Goal: Navigation & Orientation: Find specific page/section

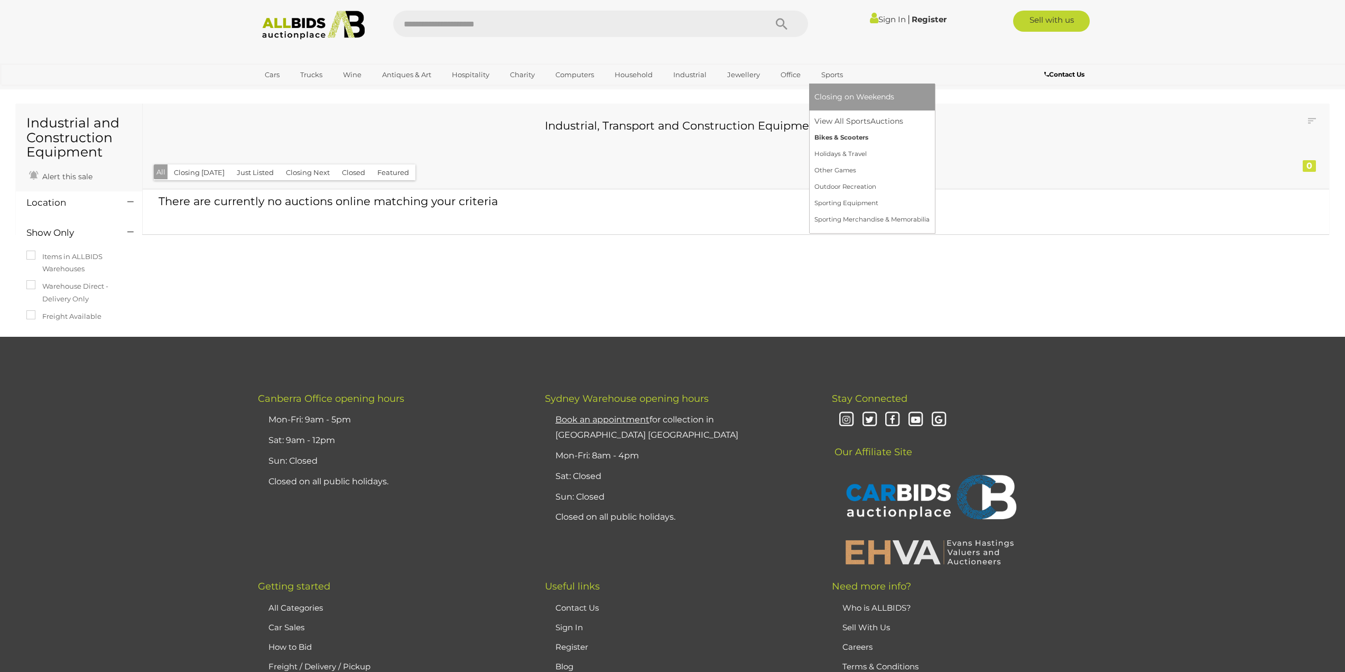
click at [844, 133] on link "Bikes & Scooters" at bounding box center [871, 137] width 115 height 16
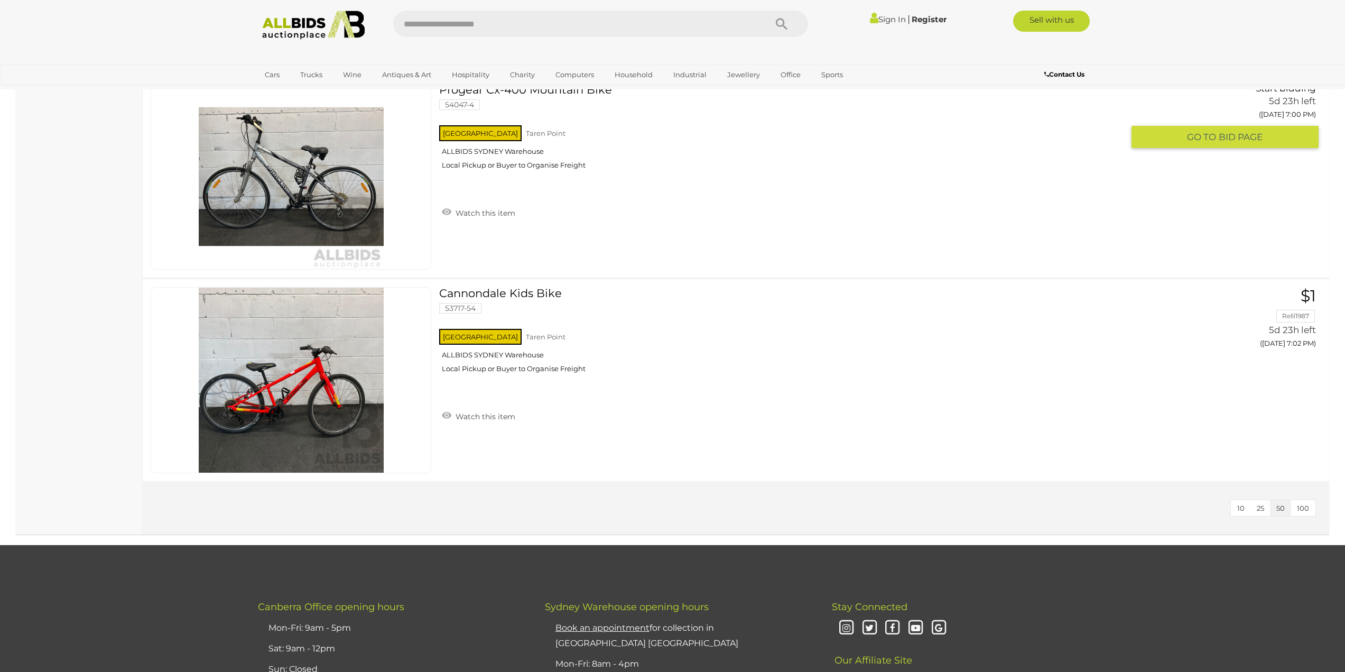
scroll to position [1585, 0]
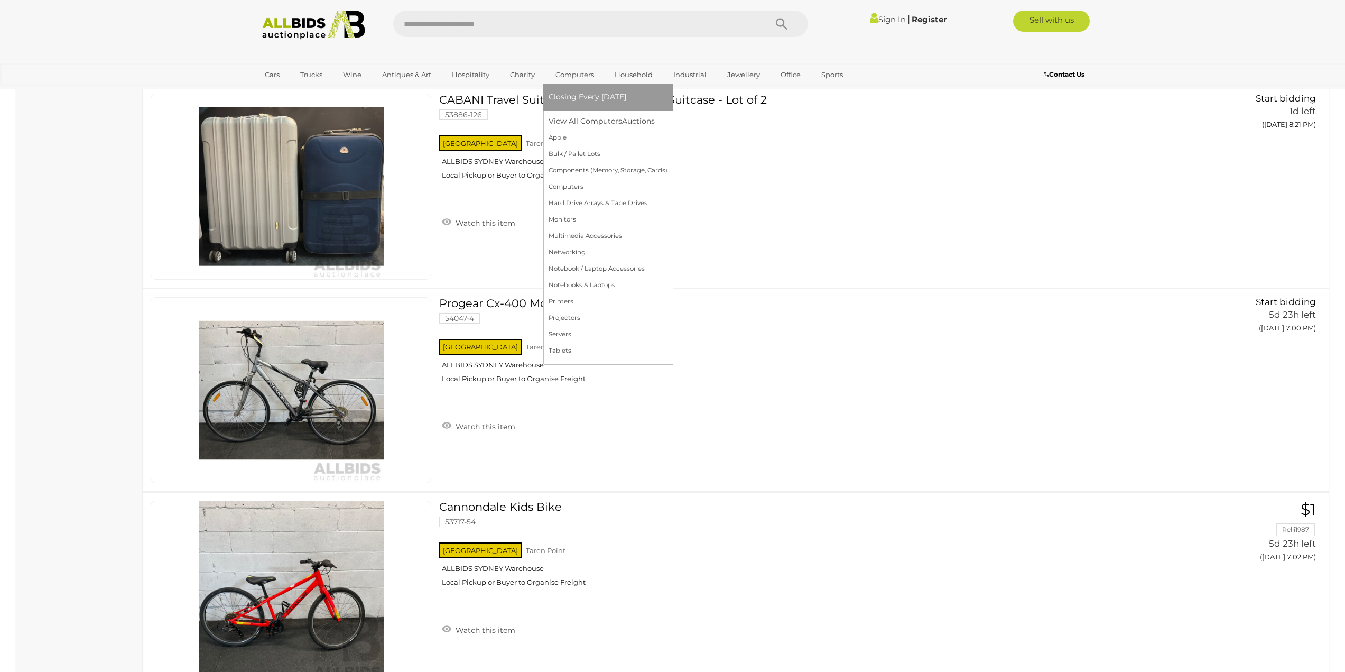
click at [570, 74] on link "Computers" at bounding box center [575, 74] width 52 height 17
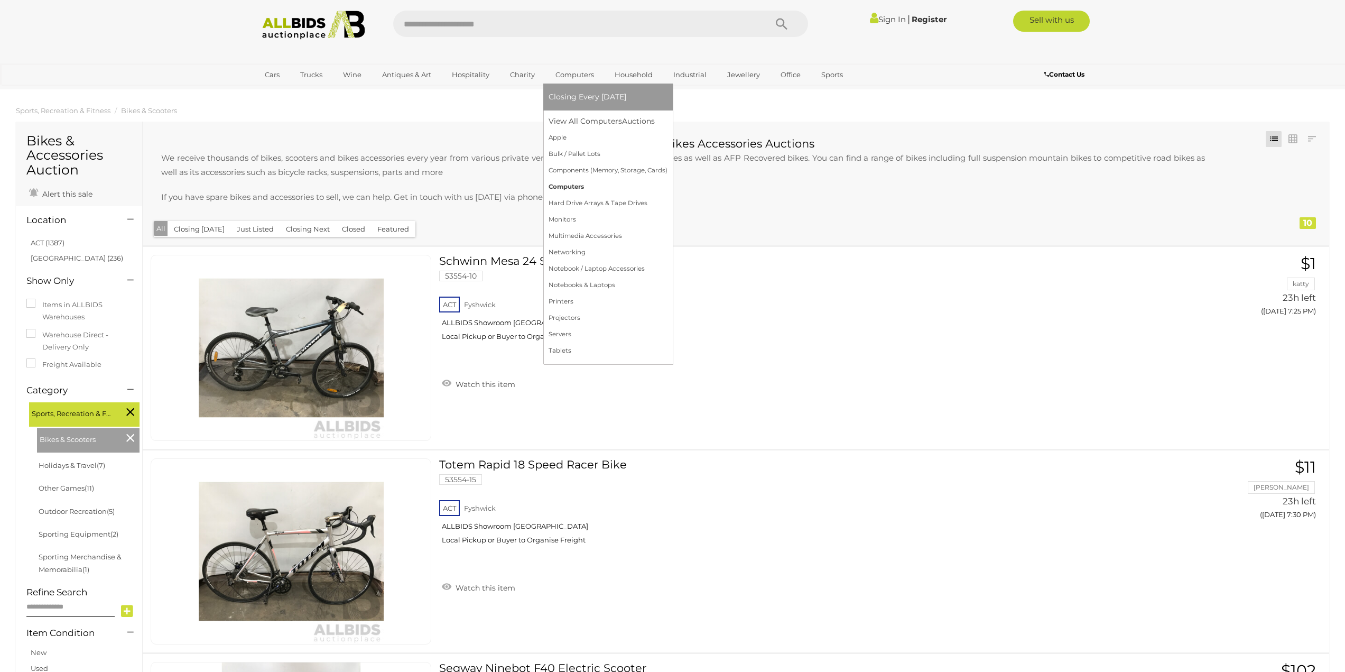
click at [603, 185] on link "Computers" at bounding box center [608, 187] width 119 height 16
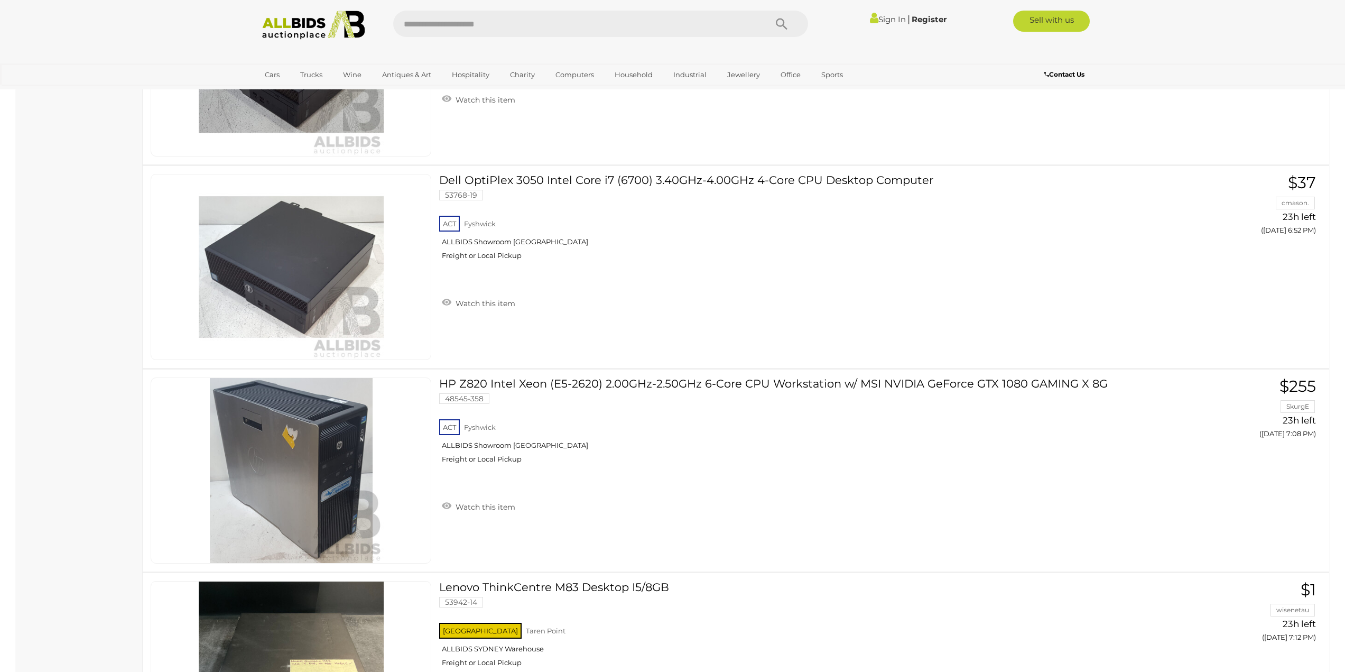
scroll to position [370, 0]
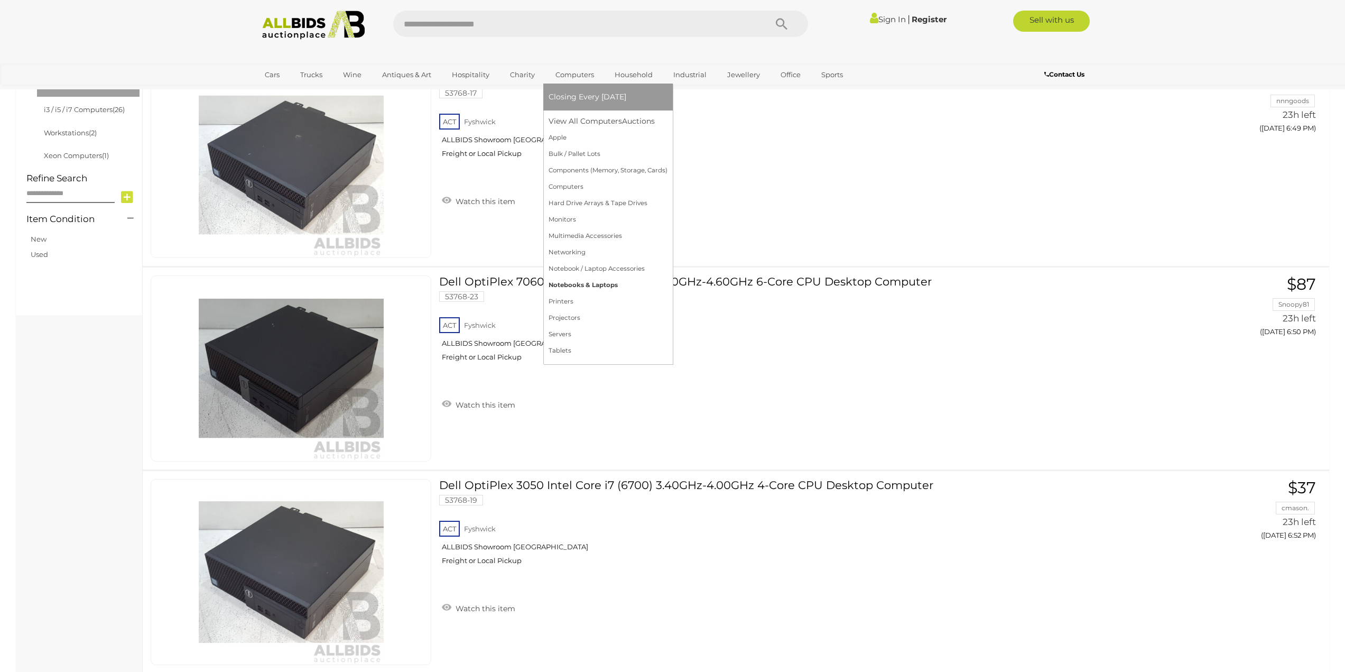
click at [581, 284] on link "Notebooks & Laptops" at bounding box center [608, 285] width 119 height 16
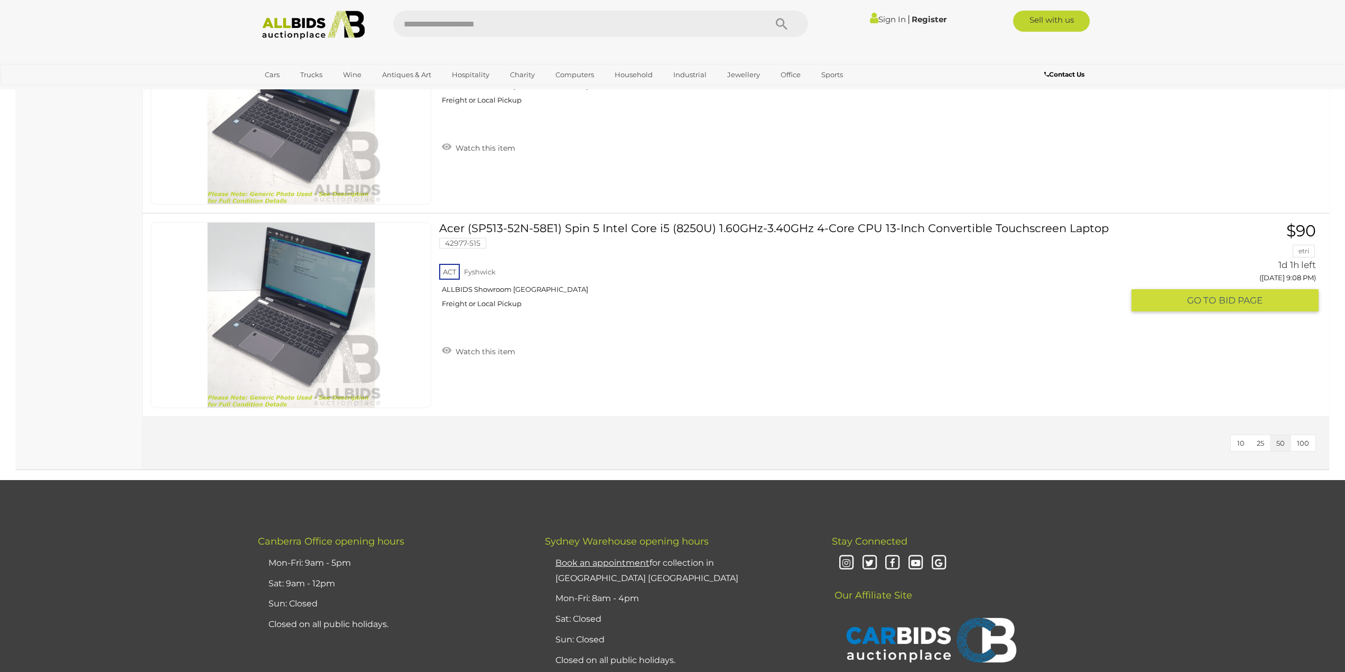
scroll to position [3752, 0]
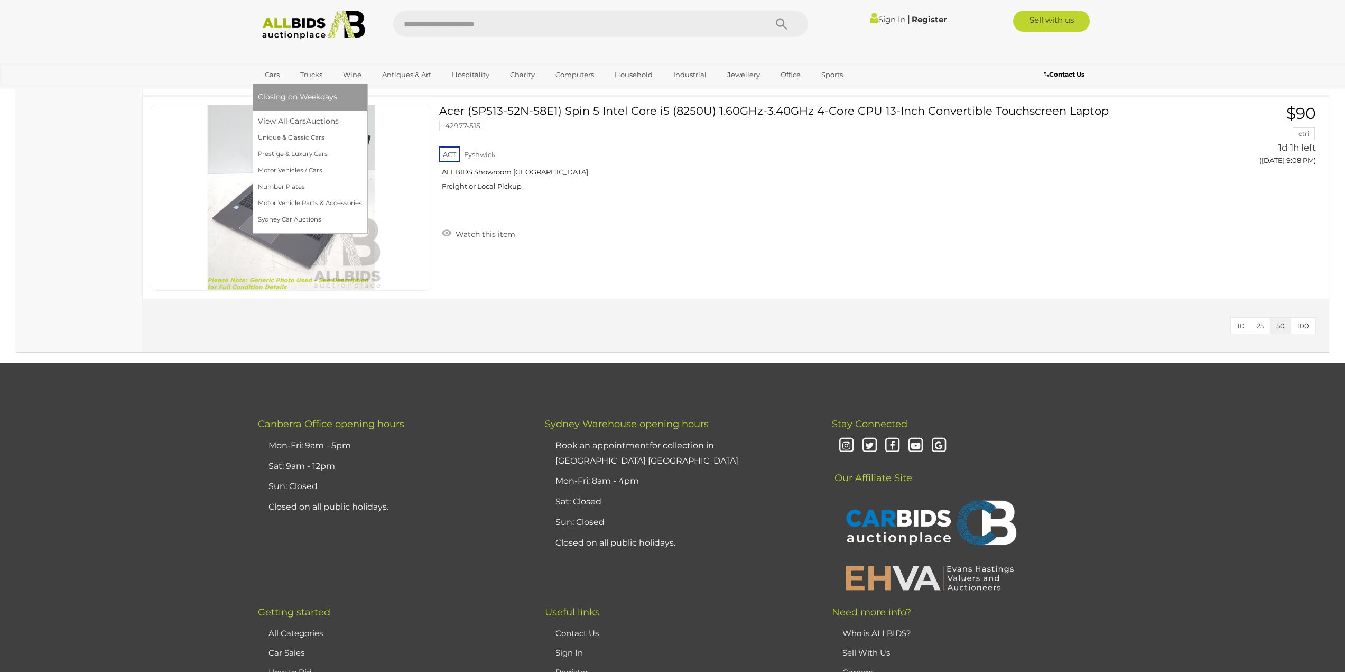
click at [275, 75] on link "Cars" at bounding box center [272, 74] width 29 height 17
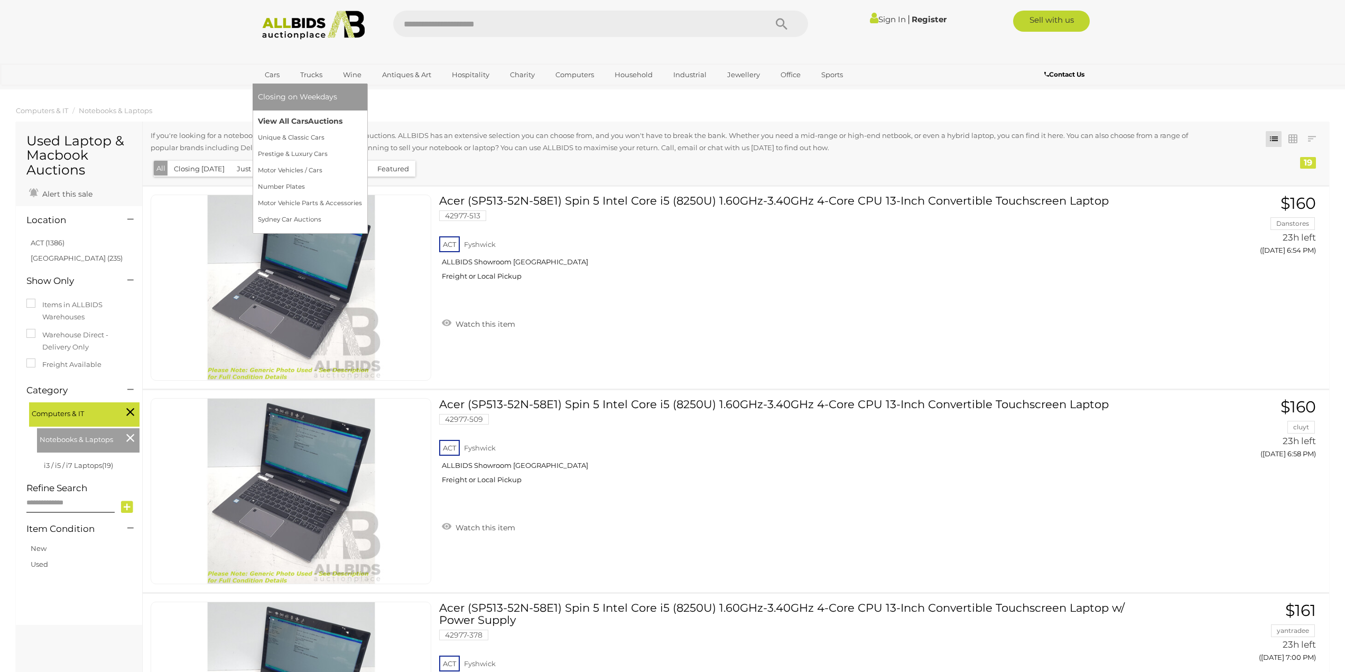
click at [314, 123] on span "Auctions" at bounding box center [325, 121] width 34 height 10
